Goal: Task Accomplishment & Management: Complete application form

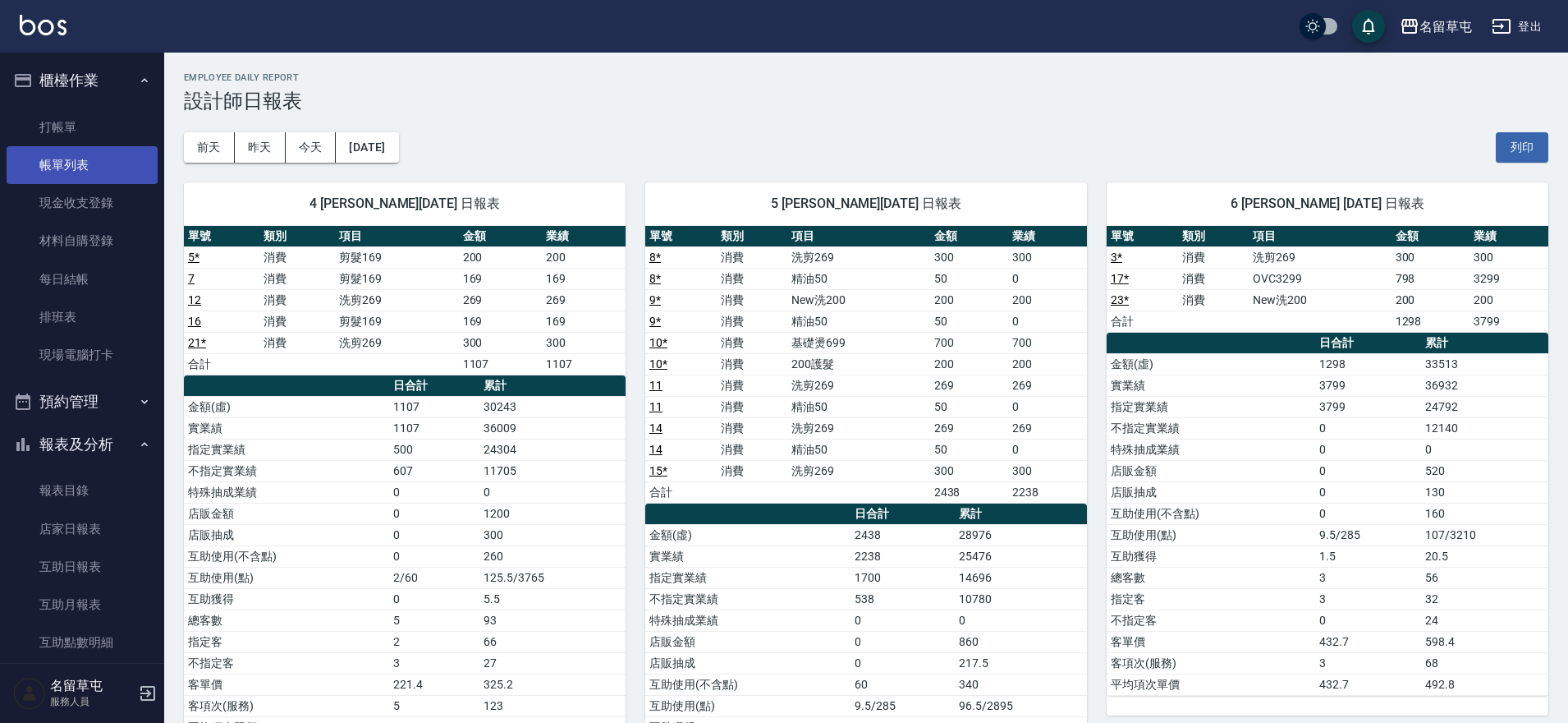
click at [76, 148] on link "帳單列表" at bounding box center [82, 165] width 151 height 38
click at [84, 131] on link "打帳單" at bounding box center [82, 127] width 151 height 38
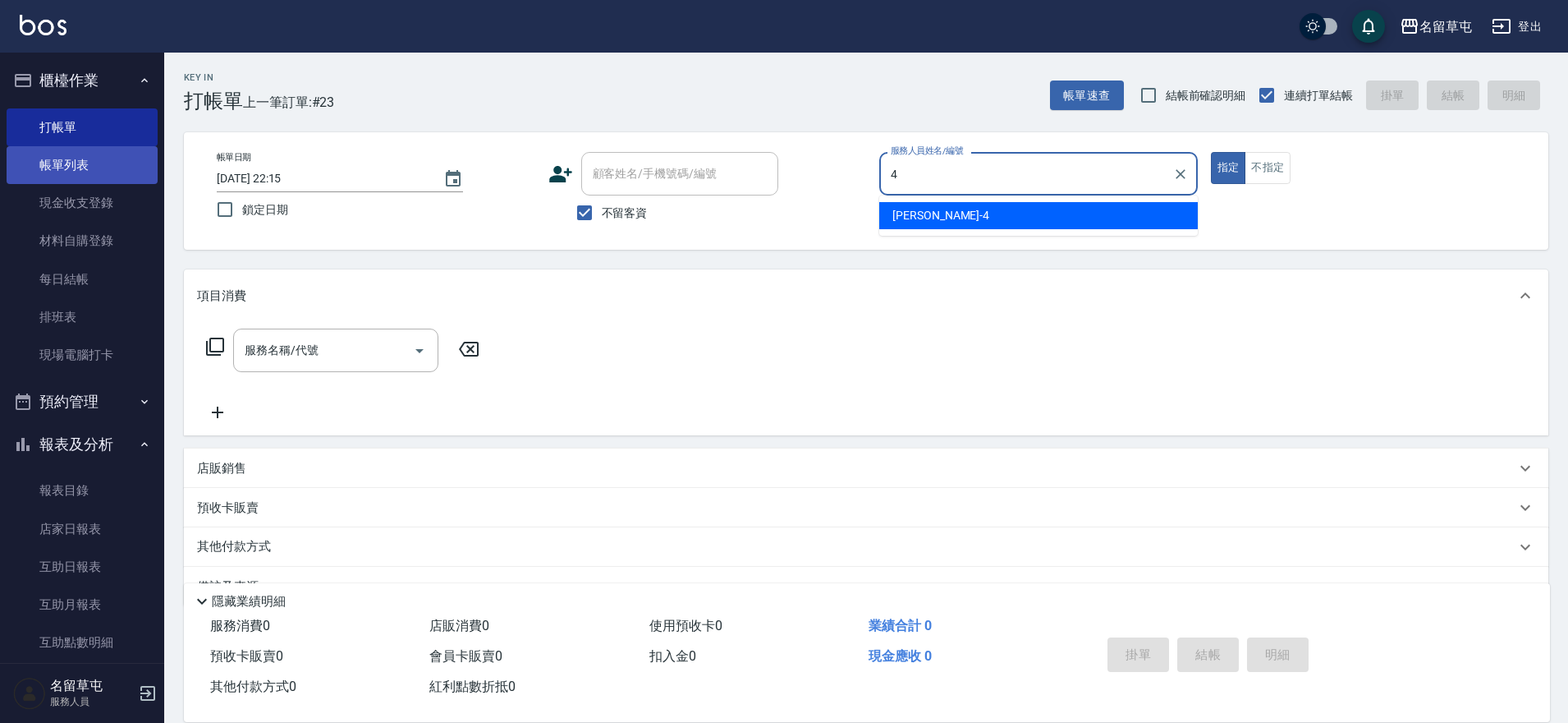
type input "[PERSON_NAME]-4"
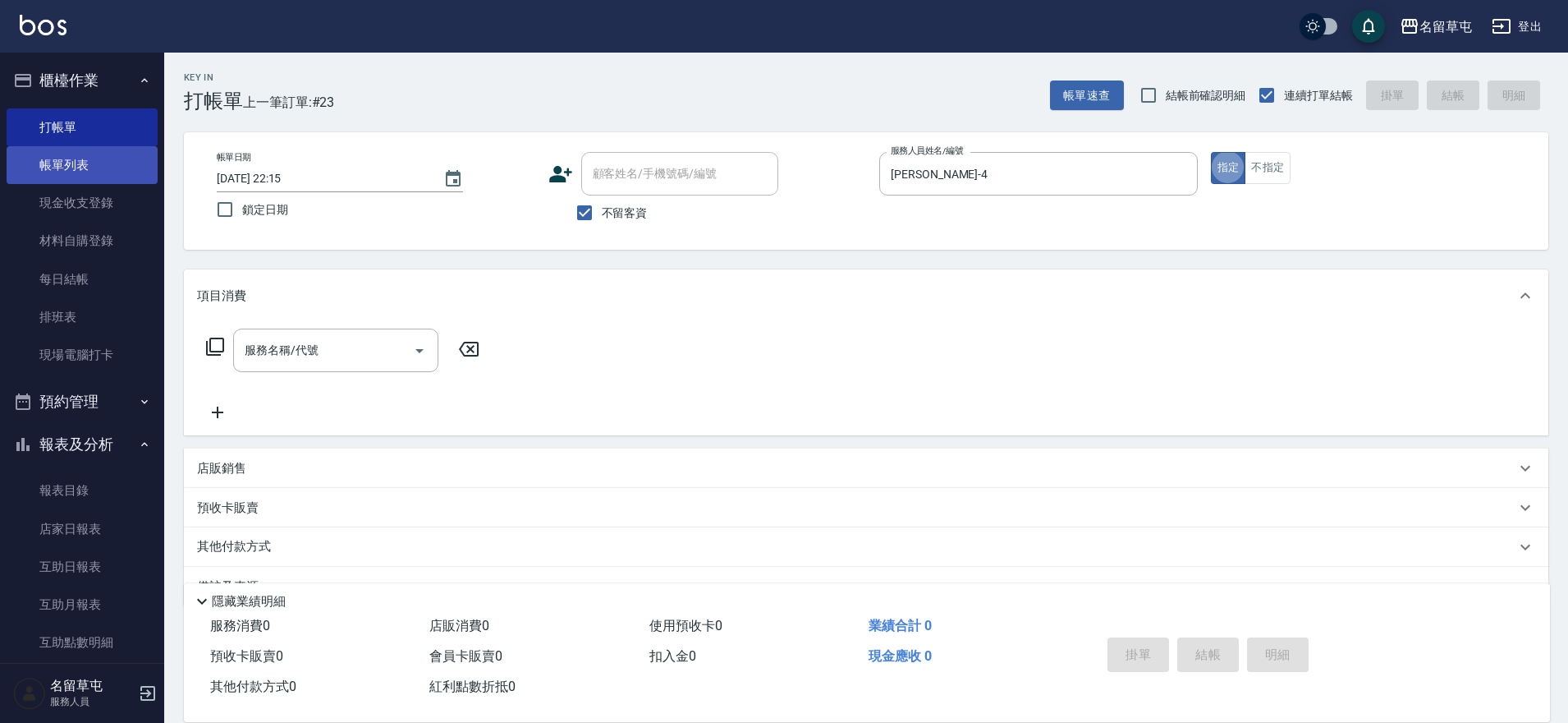
type button "true"
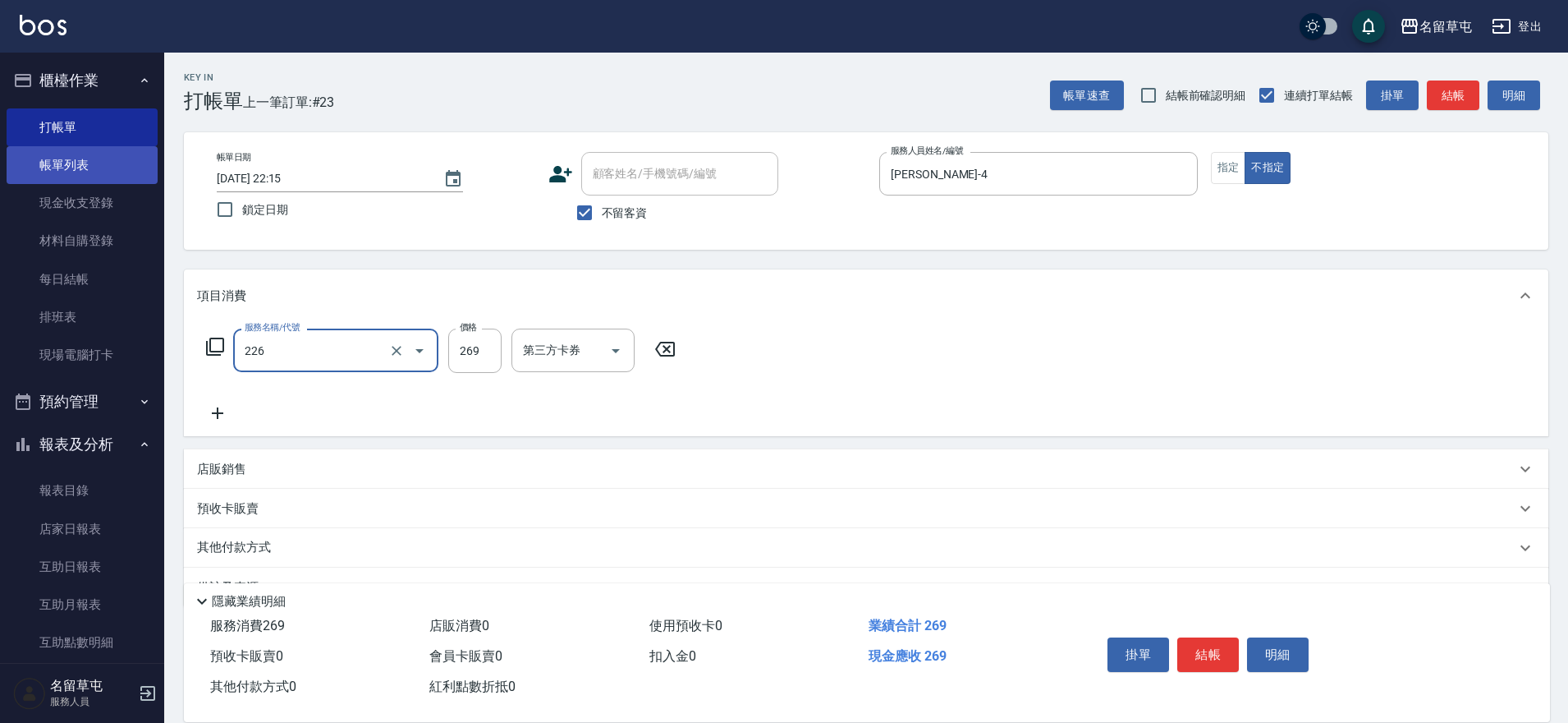
type input "洗剪269(226)"
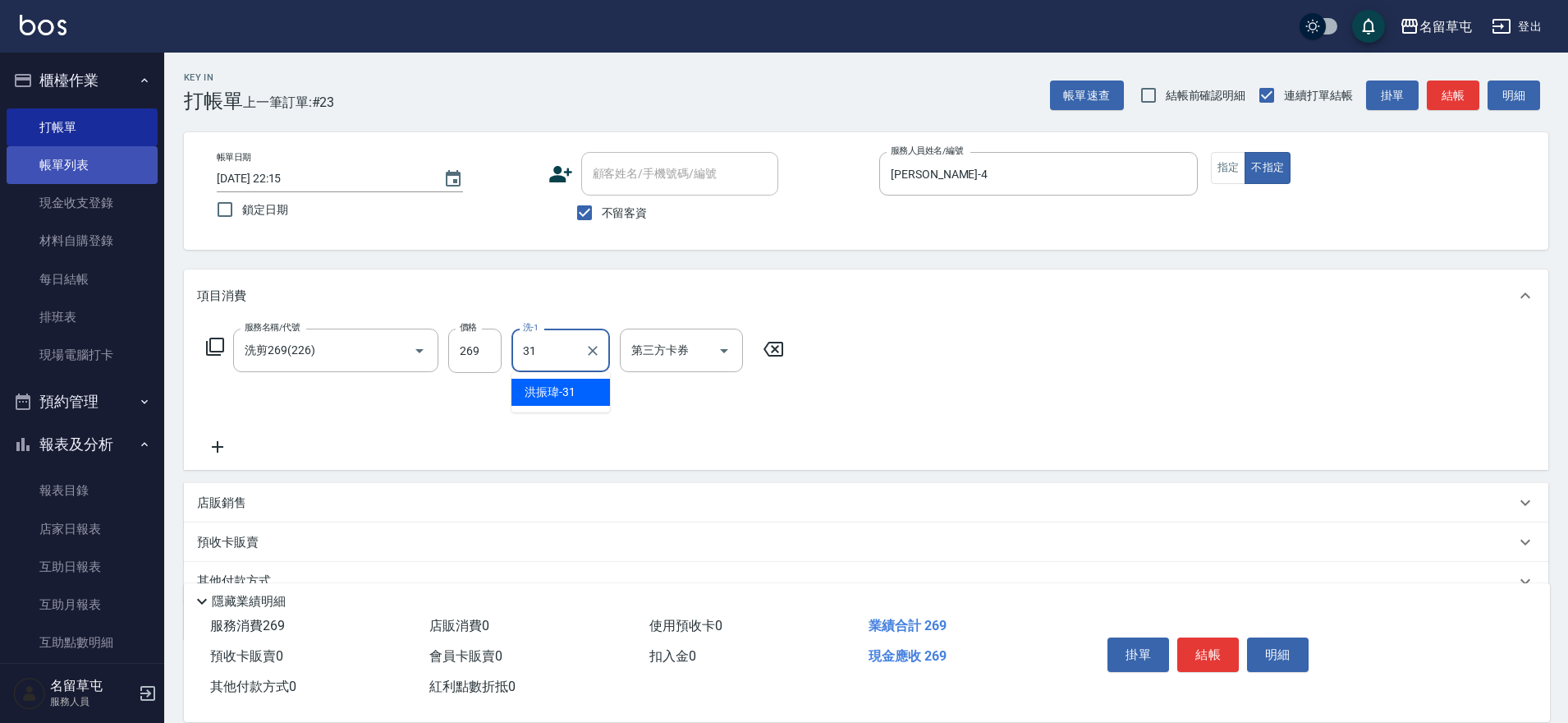
type input "[PERSON_NAME]-31"
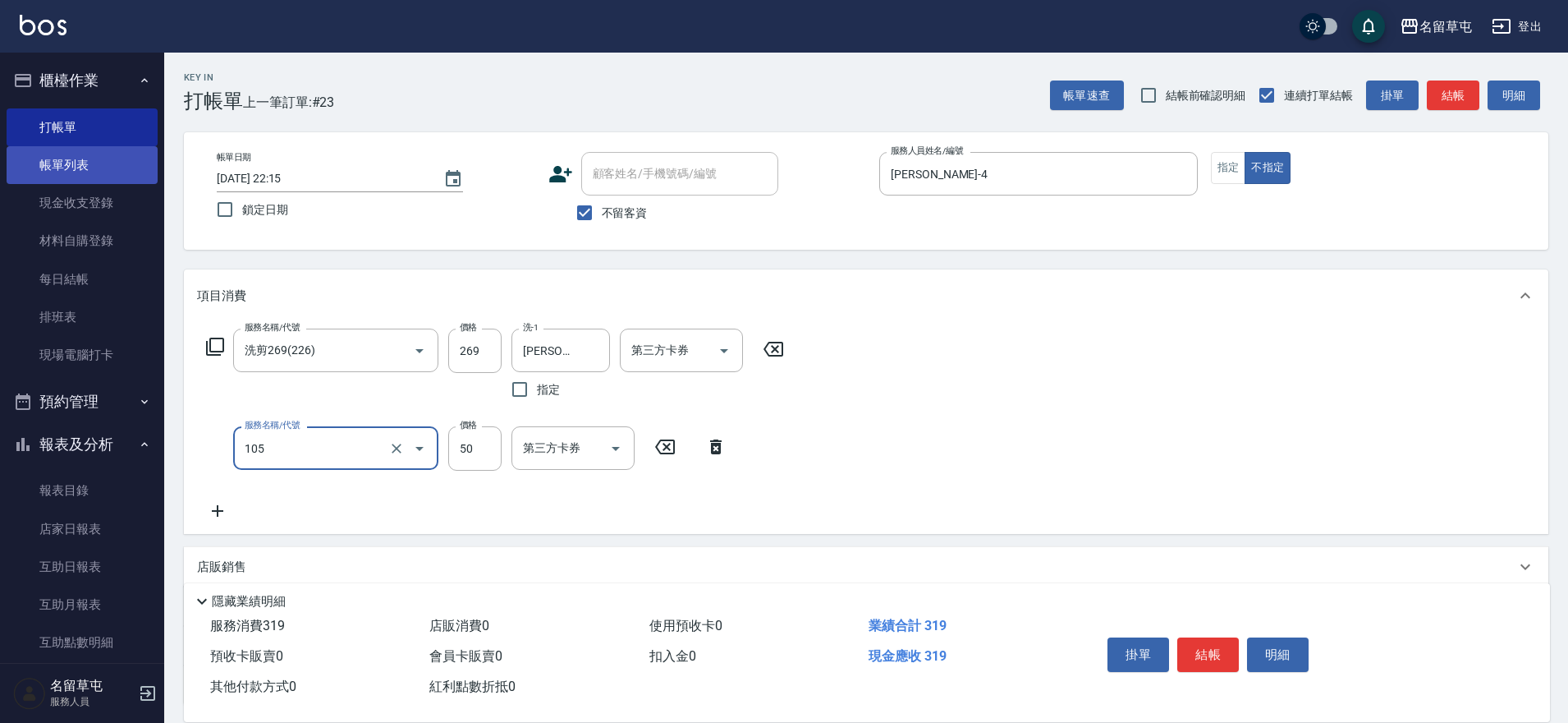
type input "精油50(105)"
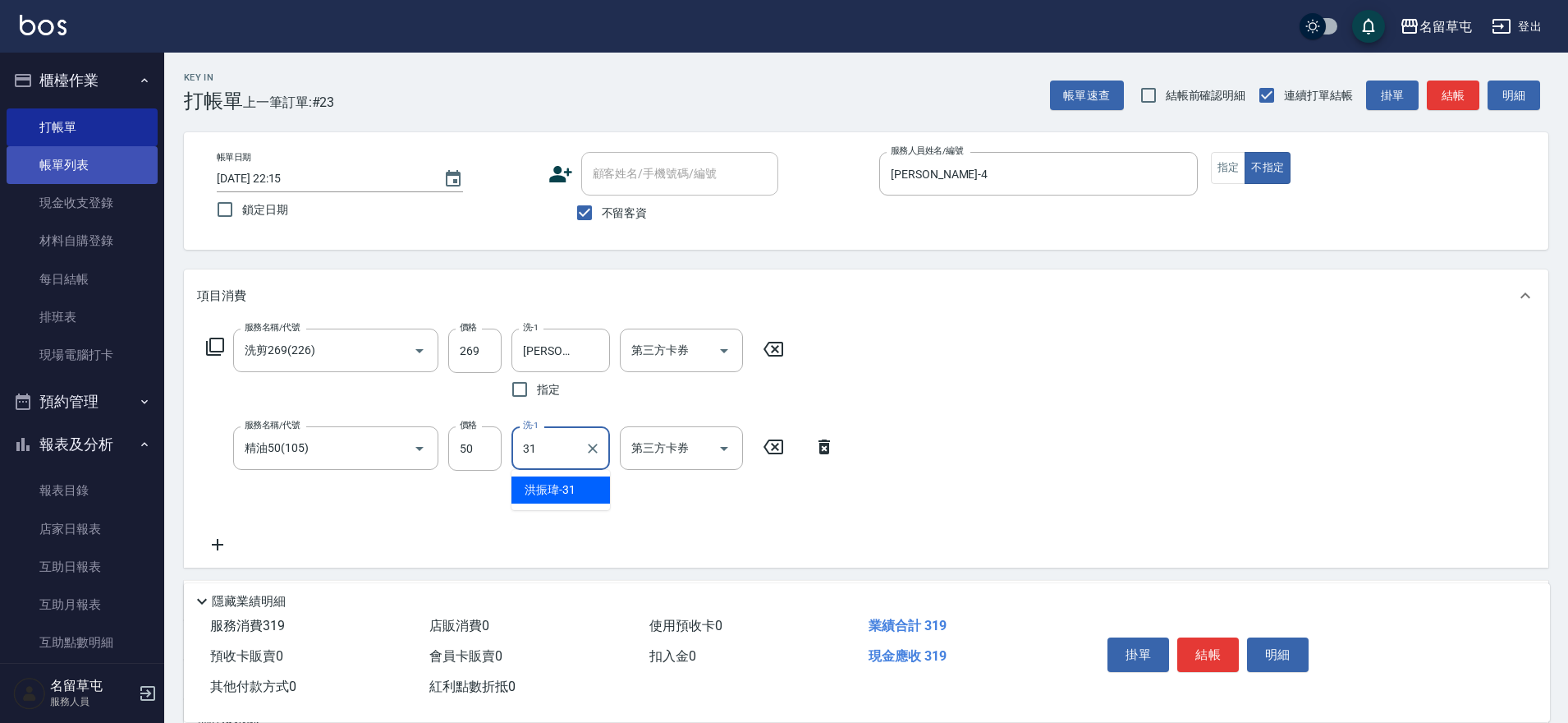
type input "[PERSON_NAME]-31"
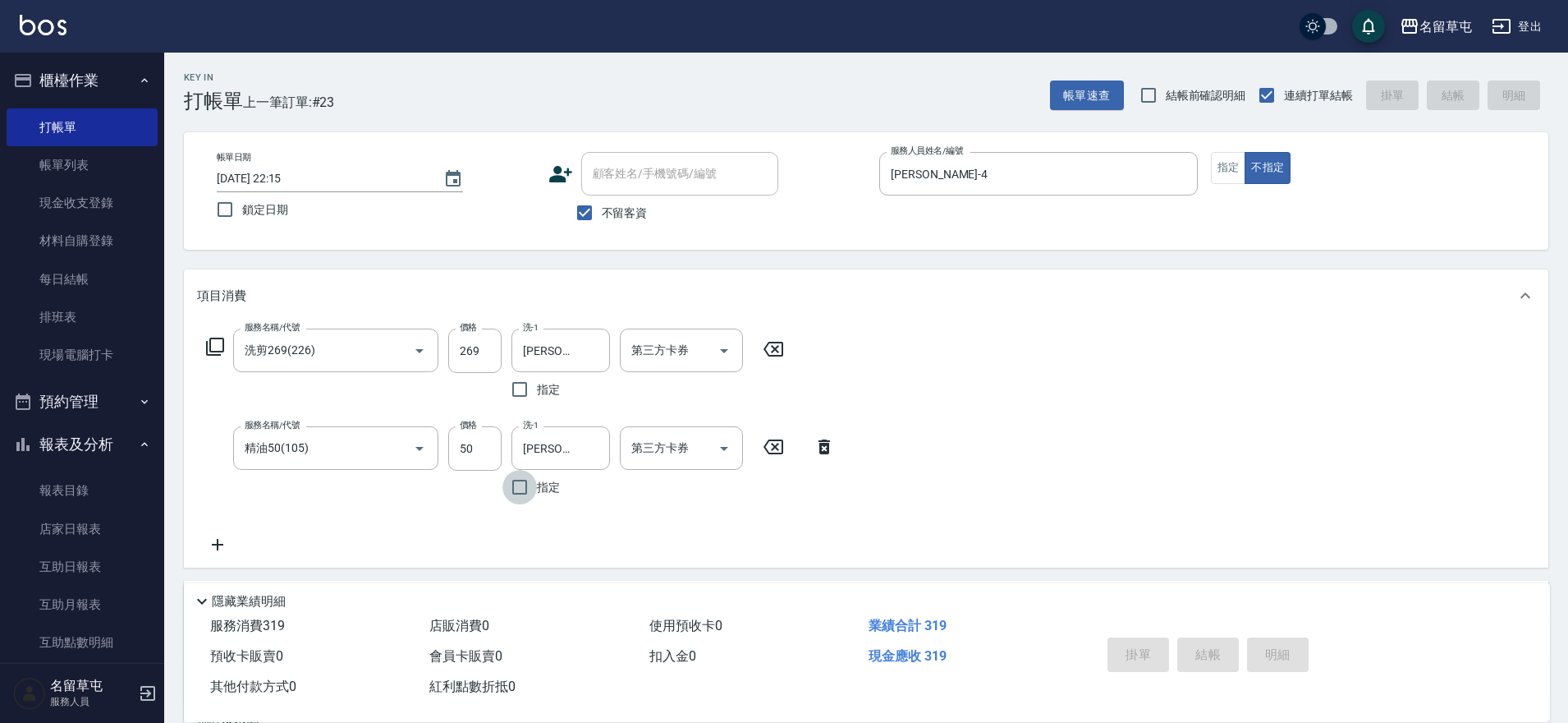
type input "[DATE] 22:16"
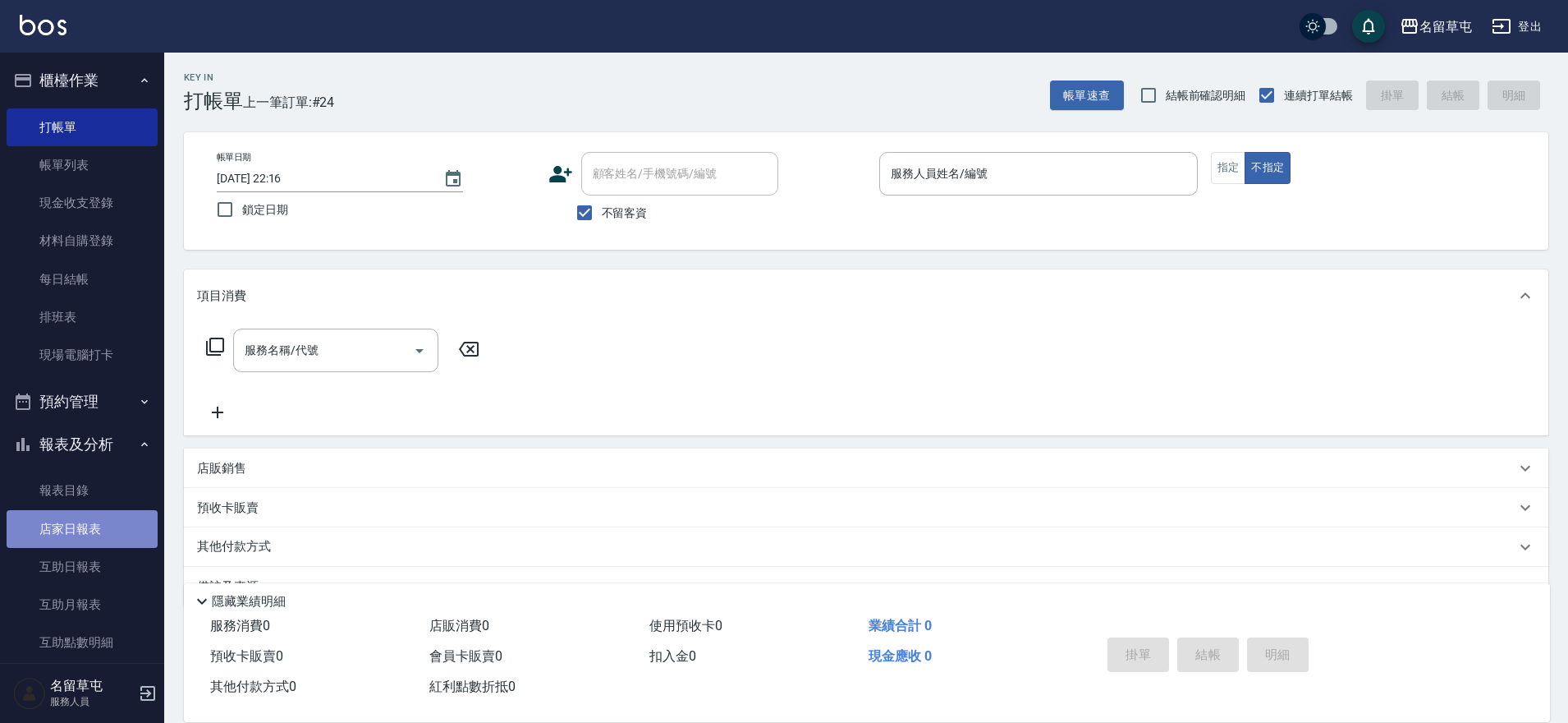
click at [97, 527] on link "店家日報表" at bounding box center [82, 529] width 151 height 38
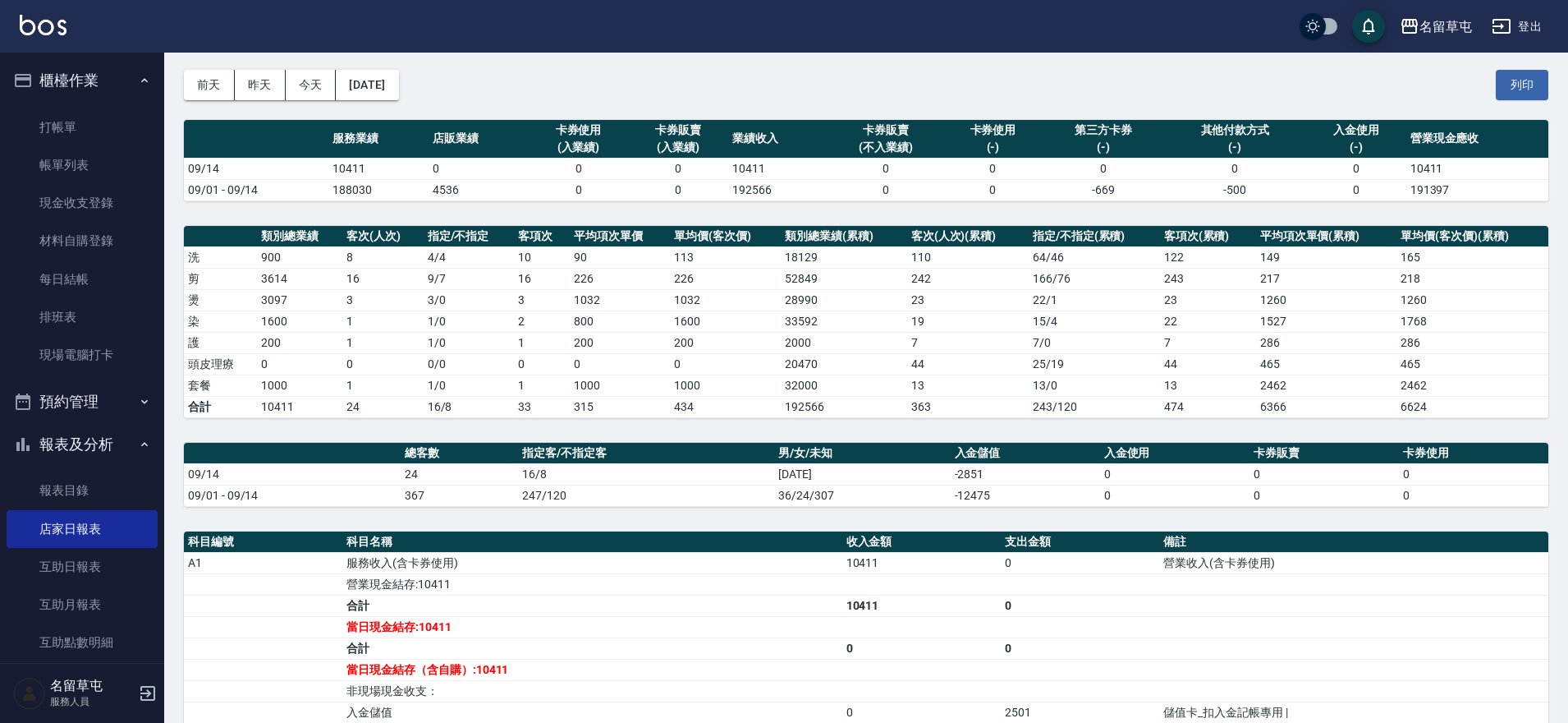
scroll to position [246, 0]
